Goal: Transaction & Acquisition: Purchase product/service

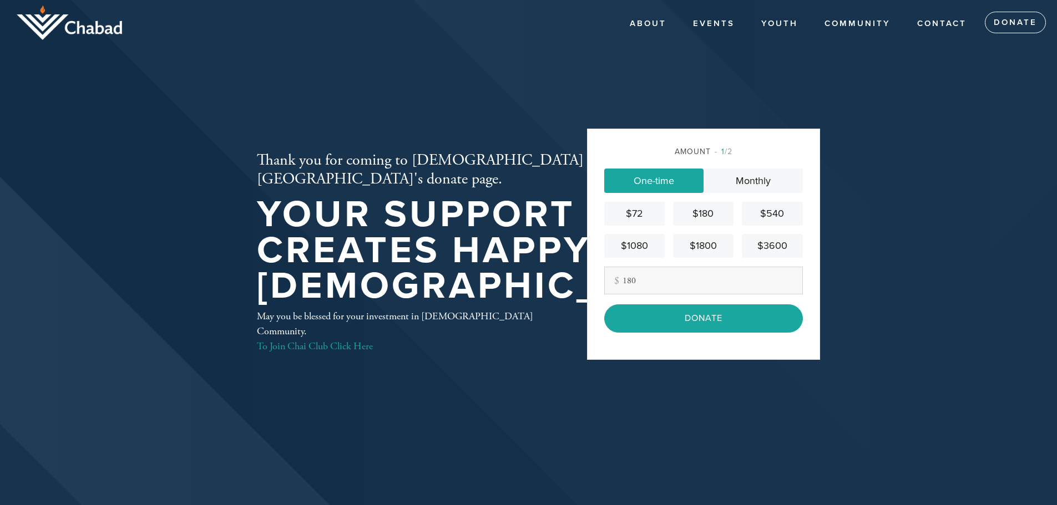
click at [697, 321] on input "Donate" at bounding box center [703, 318] width 199 height 28
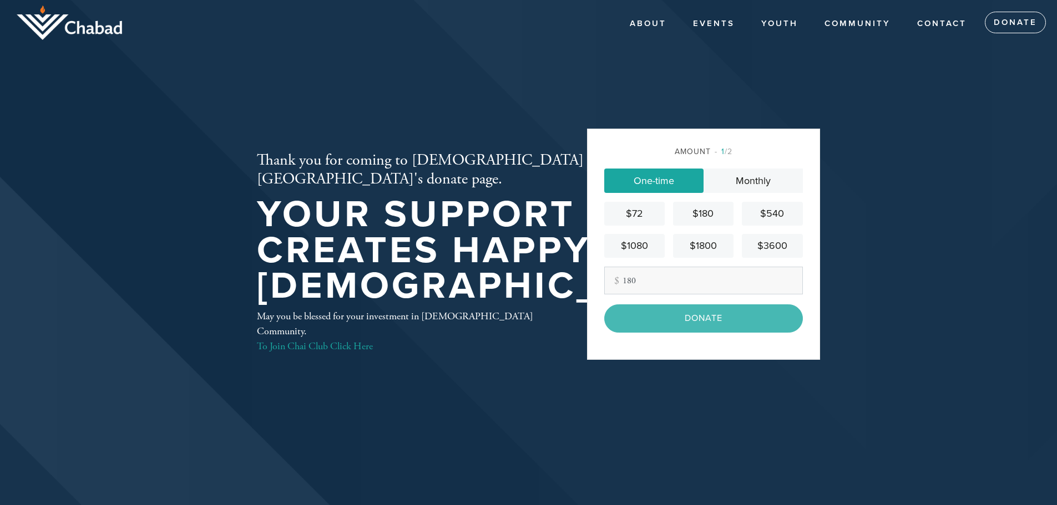
click at [691, 318] on div "Donate" at bounding box center [703, 318] width 199 height 28
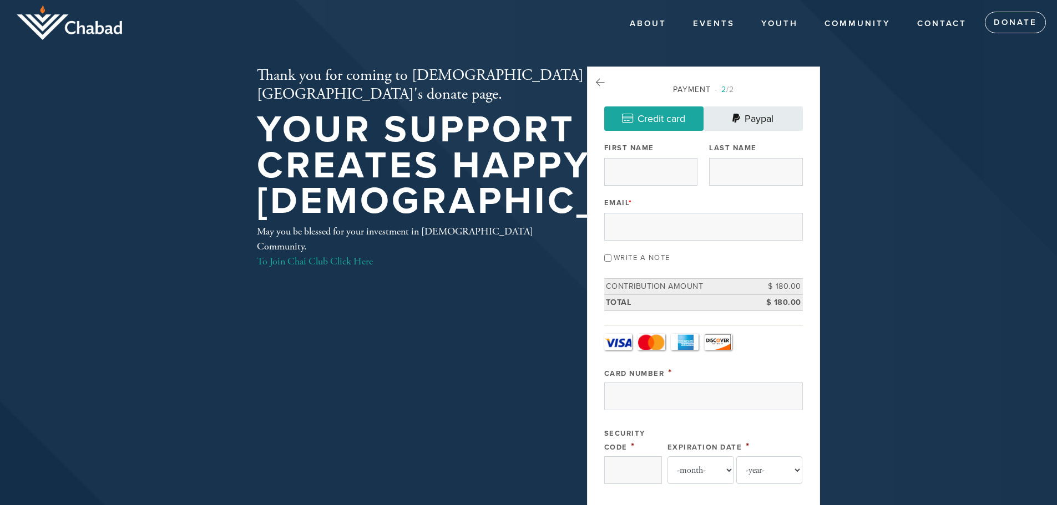
click at [750, 115] on link "Paypal" at bounding box center [752, 118] width 99 height 24
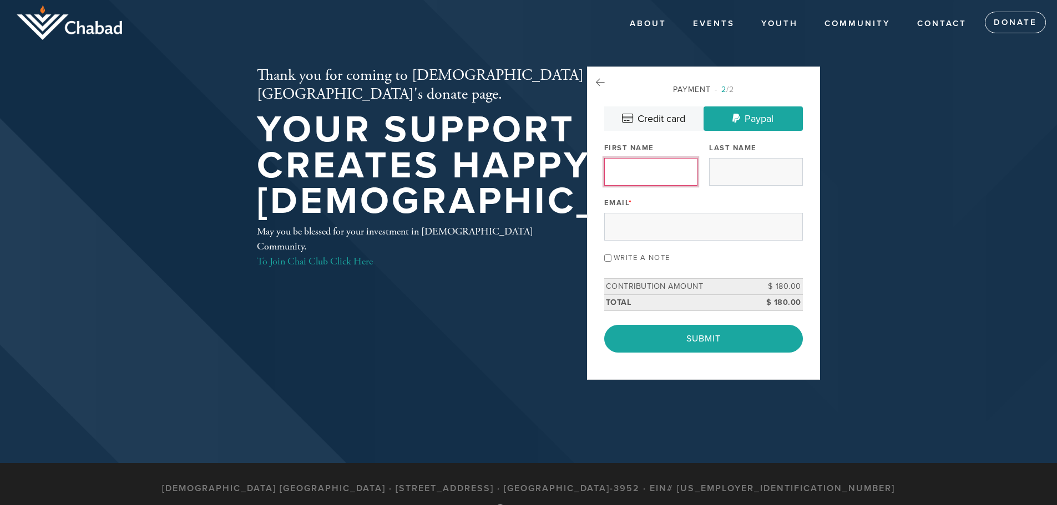
click at [621, 171] on input "First Name" at bounding box center [650, 172] width 93 height 28
type input "margarita"
click at [737, 175] on input "Last Name" at bounding box center [755, 172] width 93 height 28
type input "riskin"
click at [652, 242] on div "Payment 2 /2 Credit card Paypal Payment Processor Pay Later Credit Card Credit …" at bounding box center [703, 218] width 199 height 269
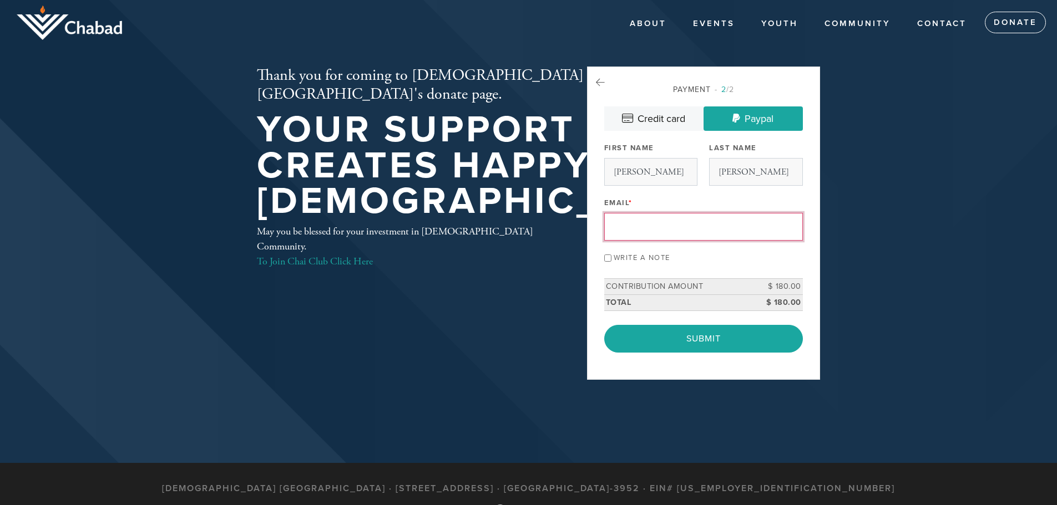
click at [645, 233] on input "Email *" at bounding box center [703, 227] width 199 height 28
type input "rita@americancarequest.com"
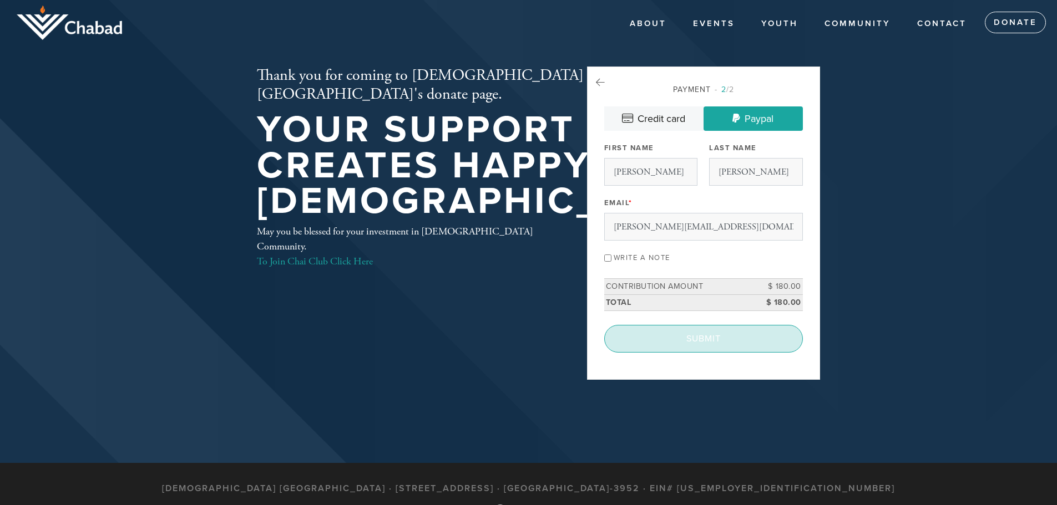
click at [706, 338] on input "Submit" at bounding box center [703, 339] width 199 height 28
